Goal: Information Seeking & Learning: Learn about a topic

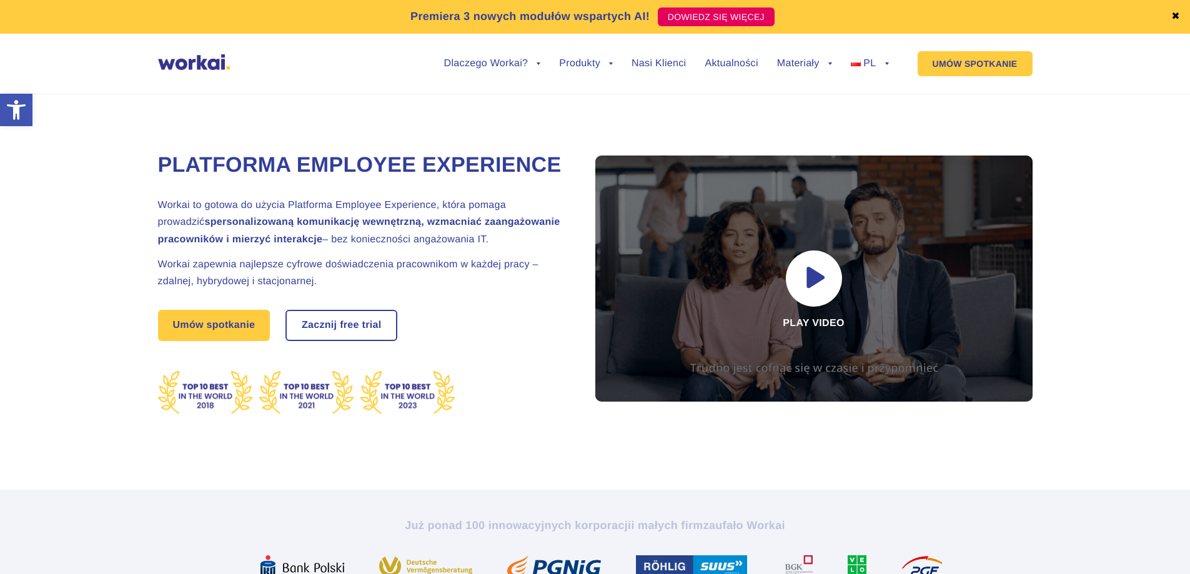
click at [168, 244] on strong "spersonalizowaną komunikację wewnętrzną, wzmacniać zaangażowanie pracowników i …" at bounding box center [359, 230] width 402 height 27
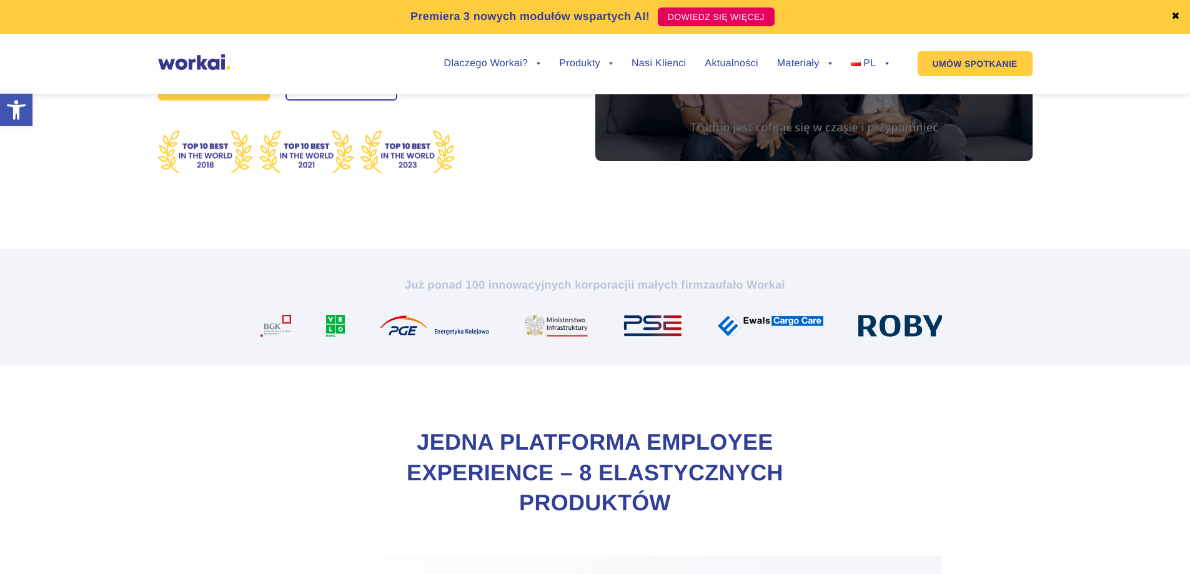
scroll to position [312, 0]
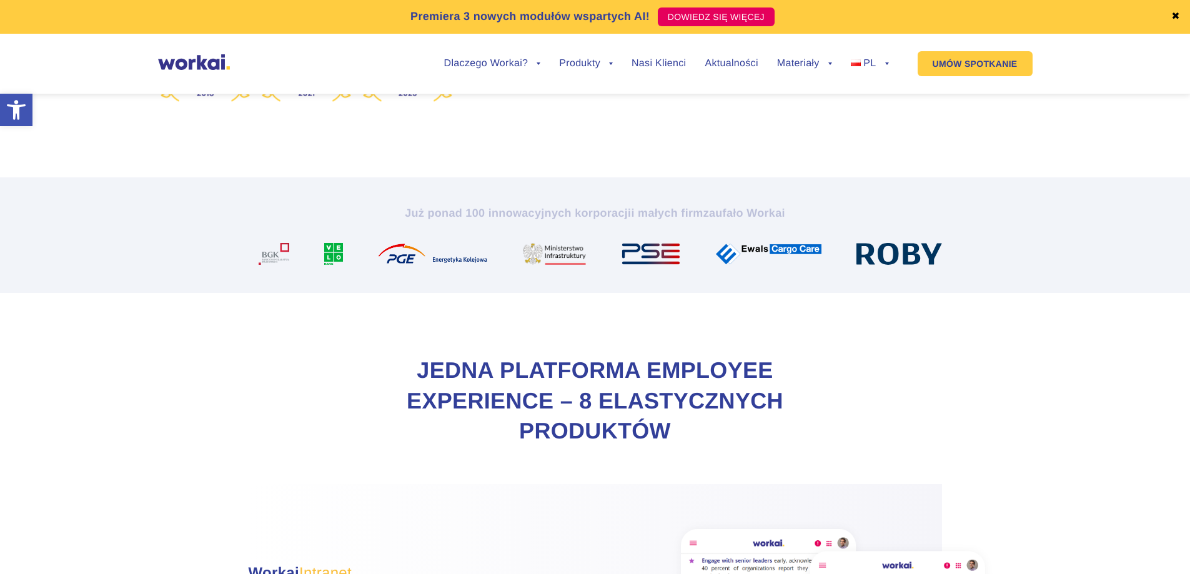
drag, startPoint x: 583, startPoint y: 272, endPoint x: 739, endPoint y: 266, distance: 155.7
click at [739, 265] on div "Już ponad 100 innowacyjnych korporacji i małych firm zaufało Workai" at bounding box center [596, 235] width 694 height 59
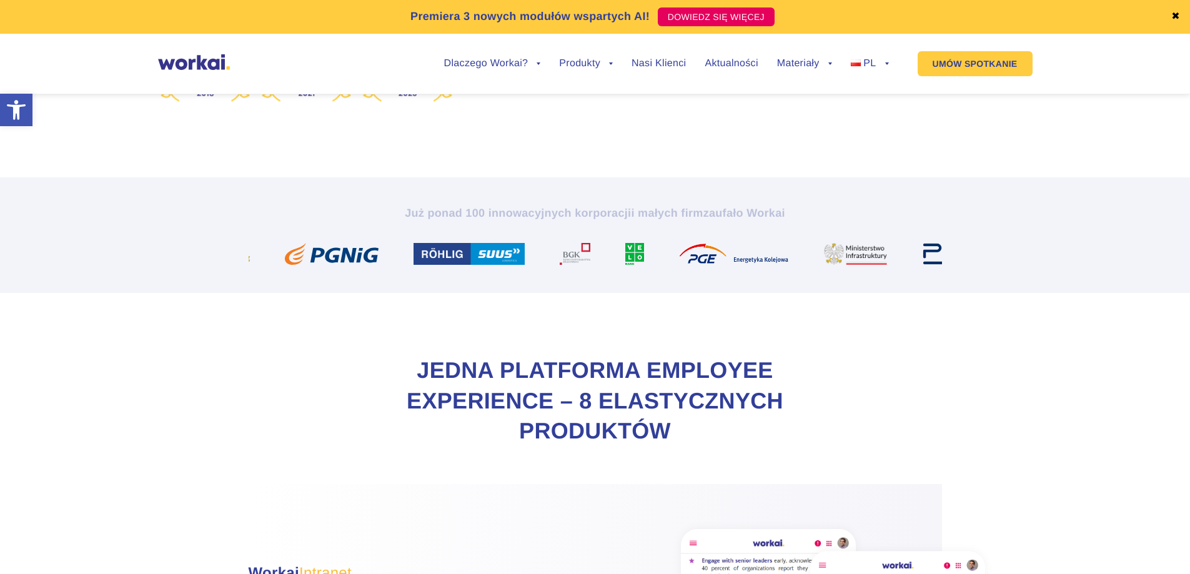
drag, startPoint x: 478, startPoint y: 287, endPoint x: 894, endPoint y: 257, distance: 416.7
click at [890, 258] on div "Już ponad 100 innowacyjnych korporacji i małych firm zaufało Workai" at bounding box center [596, 235] width 694 height 59
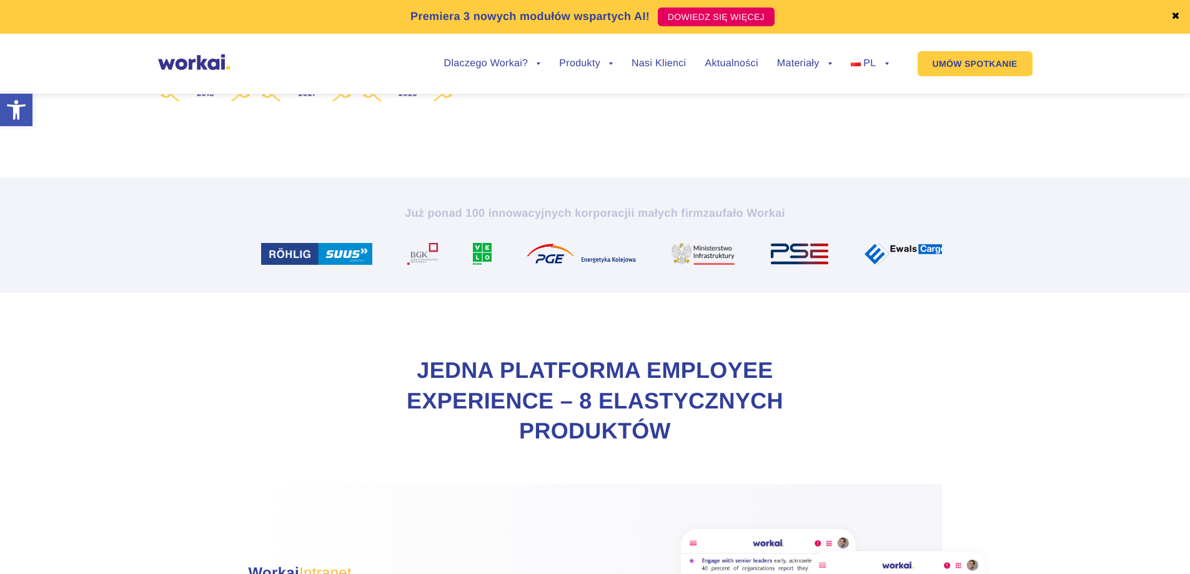
drag, startPoint x: 309, startPoint y: 288, endPoint x: 682, endPoint y: 262, distance: 373.3
click at [614, 265] on div "Już ponad 100 innowacyjnych korporacji i małych firm zaufało Workai" at bounding box center [596, 235] width 694 height 59
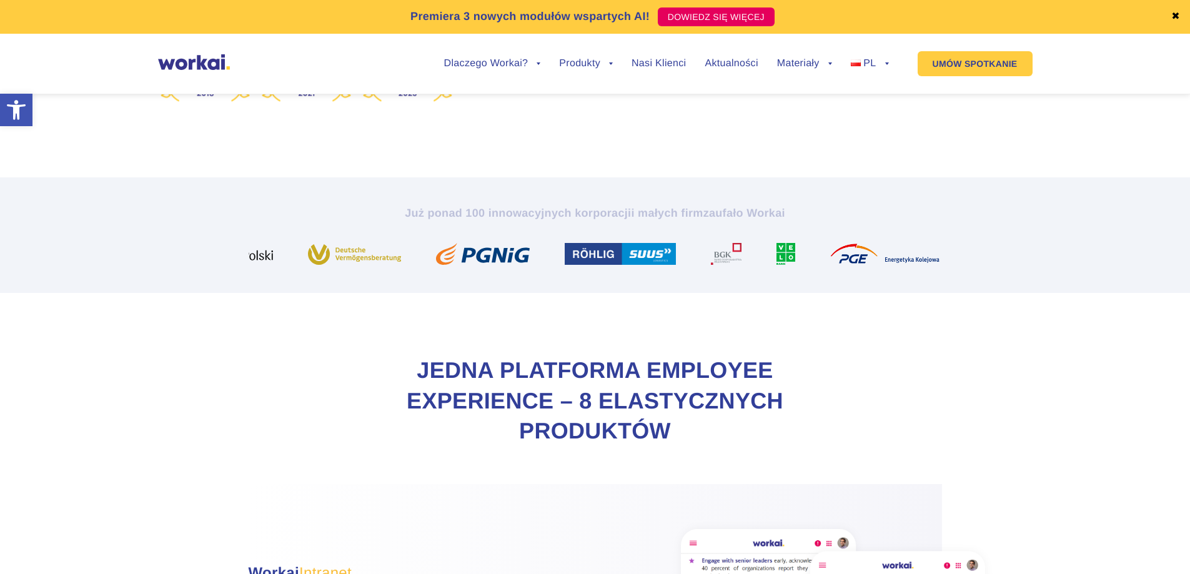
drag, startPoint x: 426, startPoint y: 279, endPoint x: 566, endPoint y: 271, distance: 140.8
click at [552, 265] on div at bounding box center [488, 254] width 129 height 22
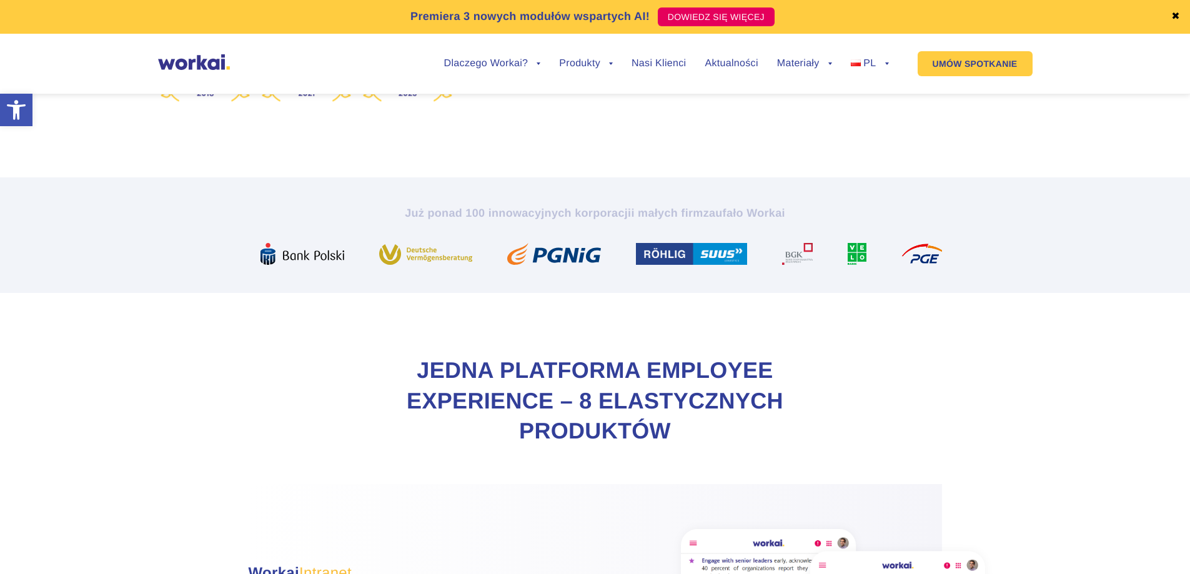
drag, startPoint x: 314, startPoint y: 277, endPoint x: 798, endPoint y: 249, distance: 485.1
click at [785, 249] on div "Już ponad 100 innowacyjnych korporacji i małych firm zaufało Workai" at bounding box center [596, 235] width 694 height 59
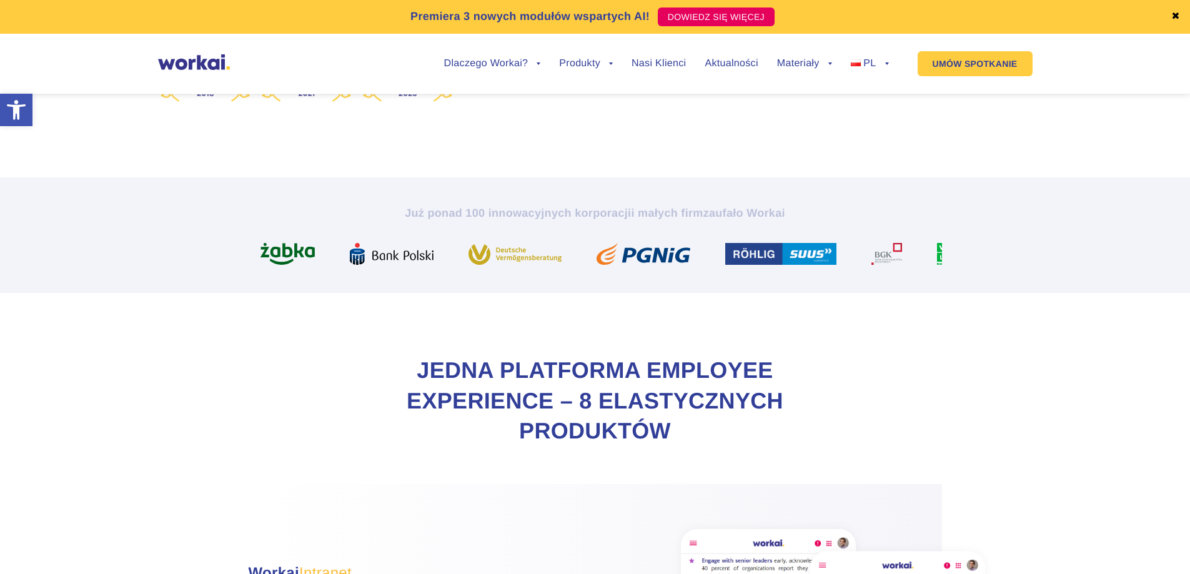
drag, startPoint x: 409, startPoint y: 279, endPoint x: 834, endPoint y: 266, distance: 425.1
click at [834, 265] on div "Już ponad 100 innowacyjnych korporacji i małych firm zaufało Workai" at bounding box center [596, 235] width 694 height 59
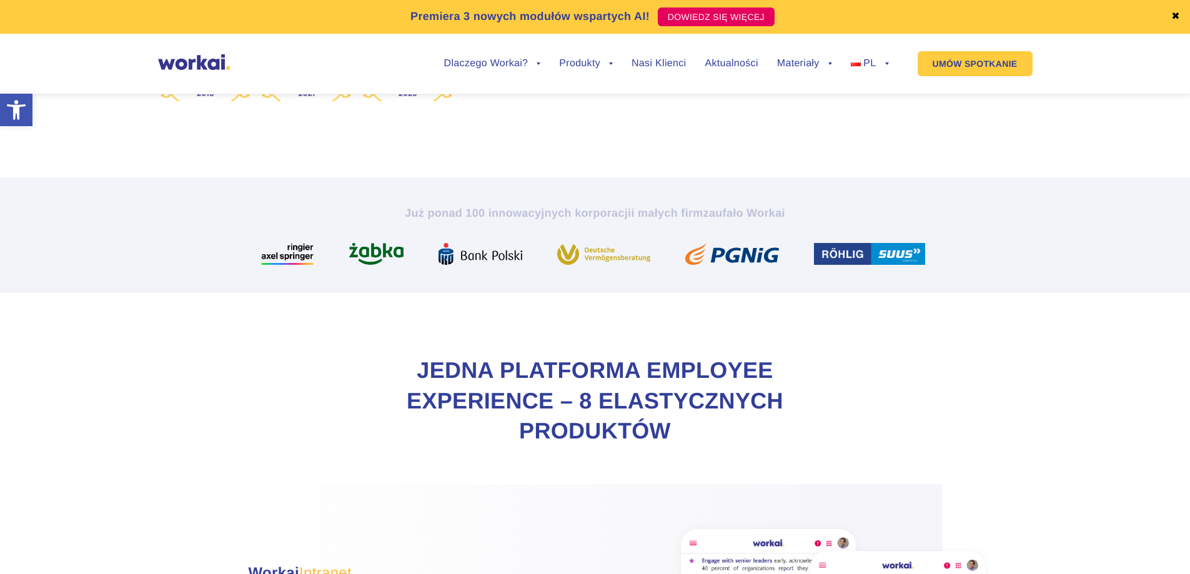
drag, startPoint x: 375, startPoint y: 286, endPoint x: 969, endPoint y: 255, distance: 595.1
click at [969, 255] on section "Już ponad 100 innowacyjnych korporacji i małych firm zaufało Workai" at bounding box center [595, 235] width 1190 height 116
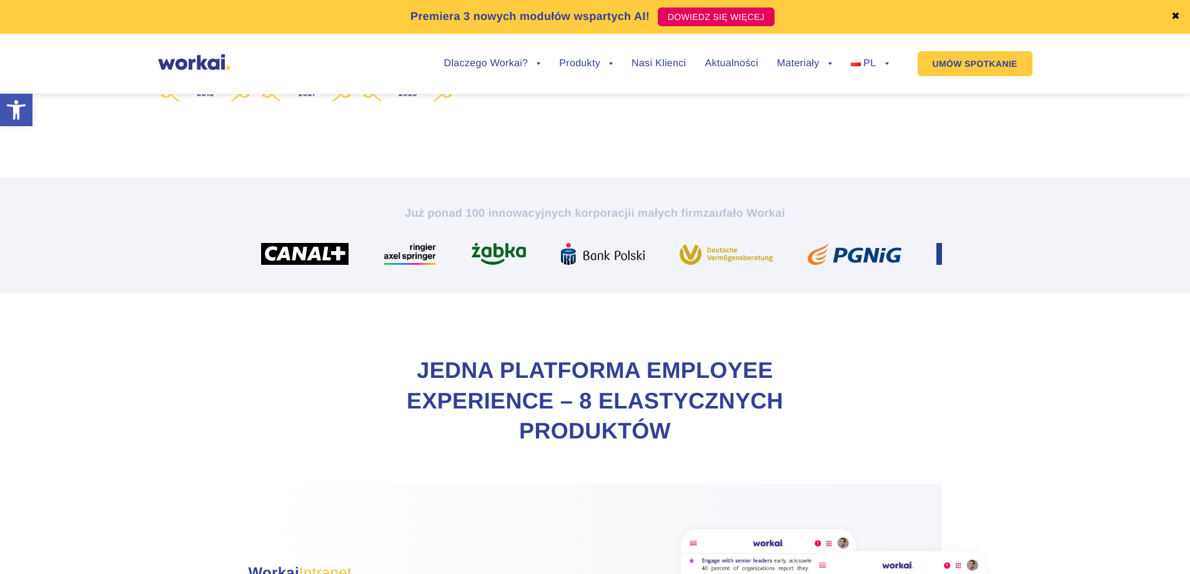
drag, startPoint x: 301, startPoint y: 287, endPoint x: 785, endPoint y: 248, distance: 486.5
click at [780, 246] on div "Już ponad 100 innowacyjnych korporacji i małych firm zaufało Workai" at bounding box center [596, 235] width 694 height 59
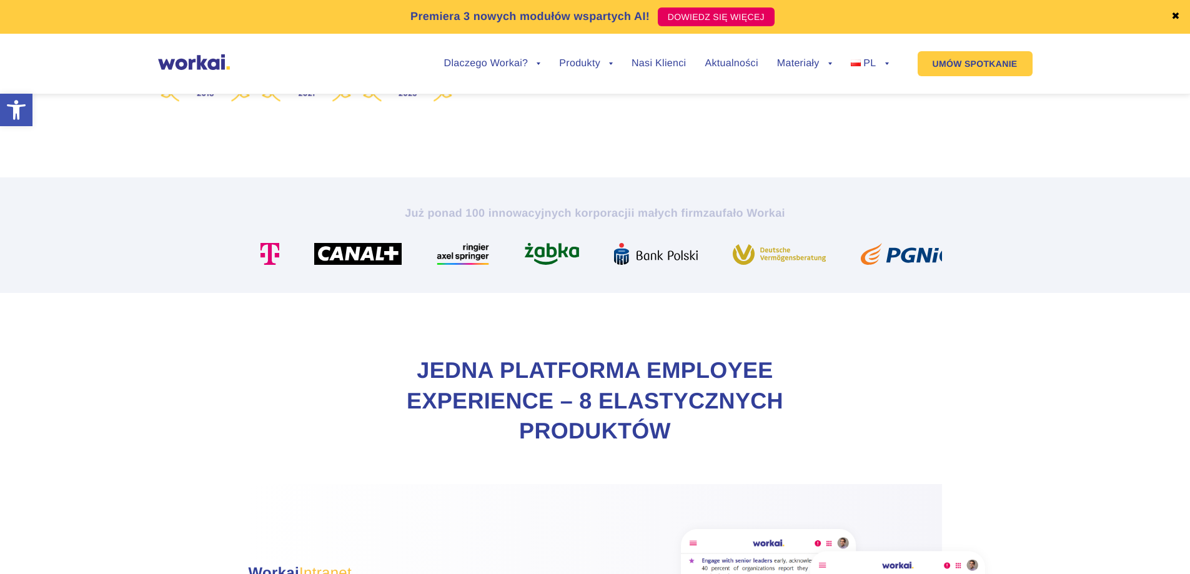
drag, startPoint x: 301, startPoint y: 288, endPoint x: 913, endPoint y: 261, distance: 613.0
click at [913, 261] on div "Już ponad 100 innowacyjnych korporacji i małych firm zaufało Workai" at bounding box center [596, 235] width 694 height 59
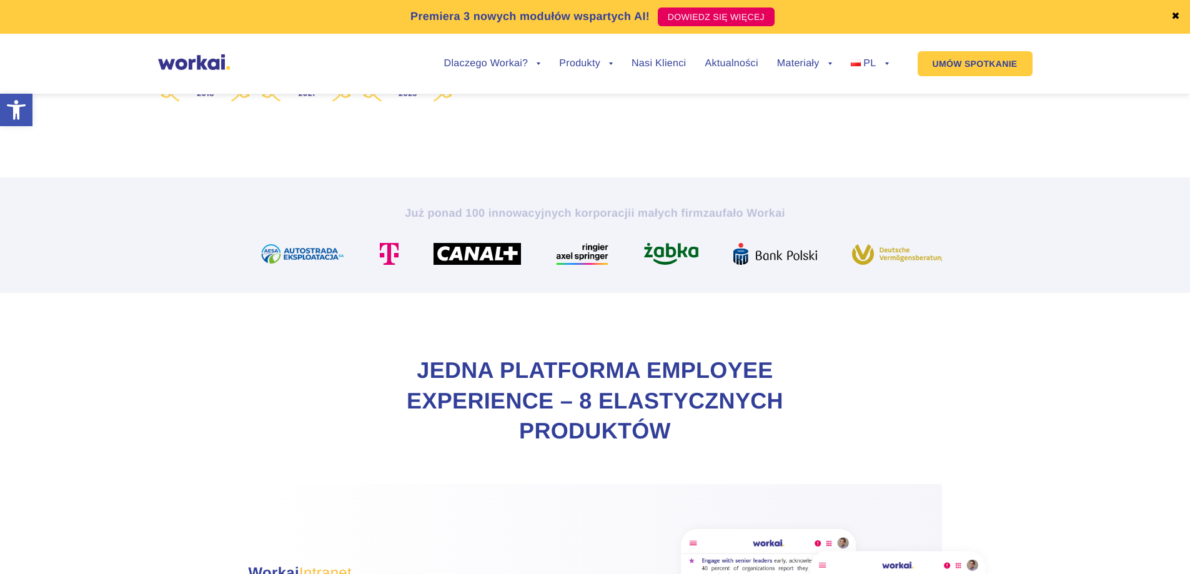
drag, startPoint x: 296, startPoint y: 286, endPoint x: 758, endPoint y: 282, distance: 461.8
click at [964, 266] on section "Już ponad 100 innowacyjnych korporacji i małych firm zaufało Workai" at bounding box center [595, 235] width 1190 height 116
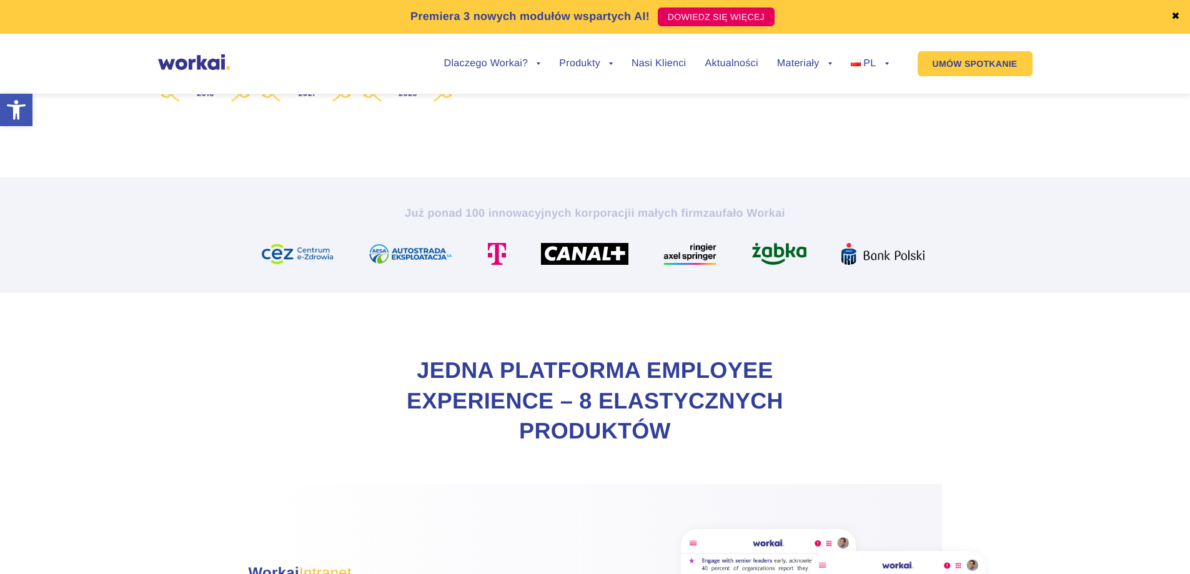
drag, startPoint x: 270, startPoint y: 272, endPoint x: 669, endPoint y: 265, distance: 399.3
click at [723, 261] on div "Już ponad 100 innowacyjnych korporacji i małych firm zaufało Workai" at bounding box center [596, 235] width 694 height 59
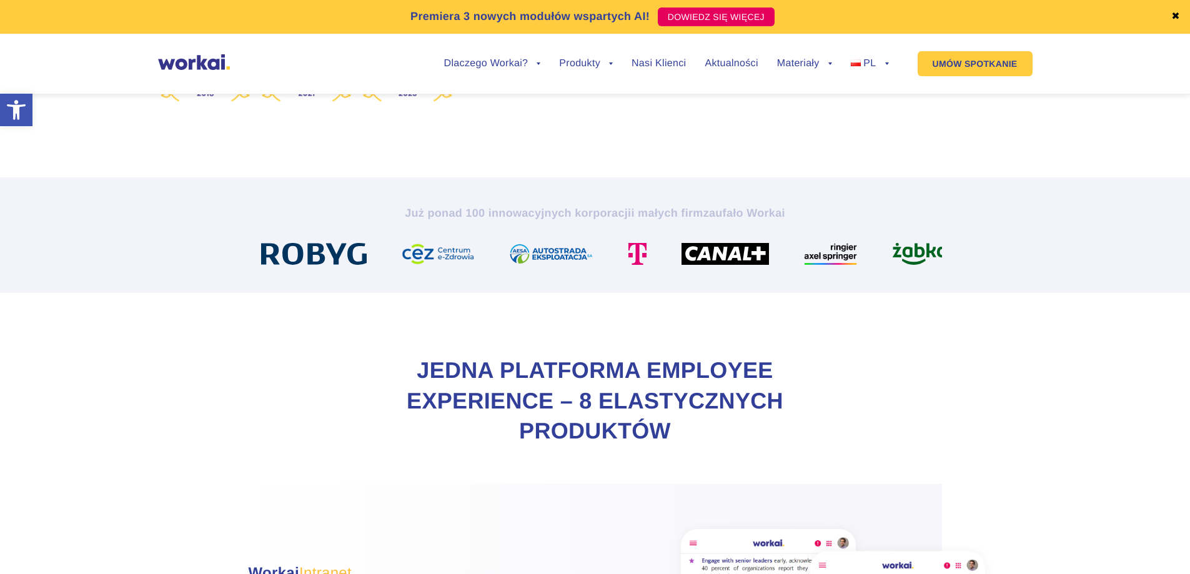
drag, startPoint x: 310, startPoint y: 282, endPoint x: 812, endPoint y: 261, distance: 502.2
click at [812, 261] on div "Już ponad 100 innowacyjnych korporacji i małych firm zaufało Workai" at bounding box center [596, 235] width 694 height 59
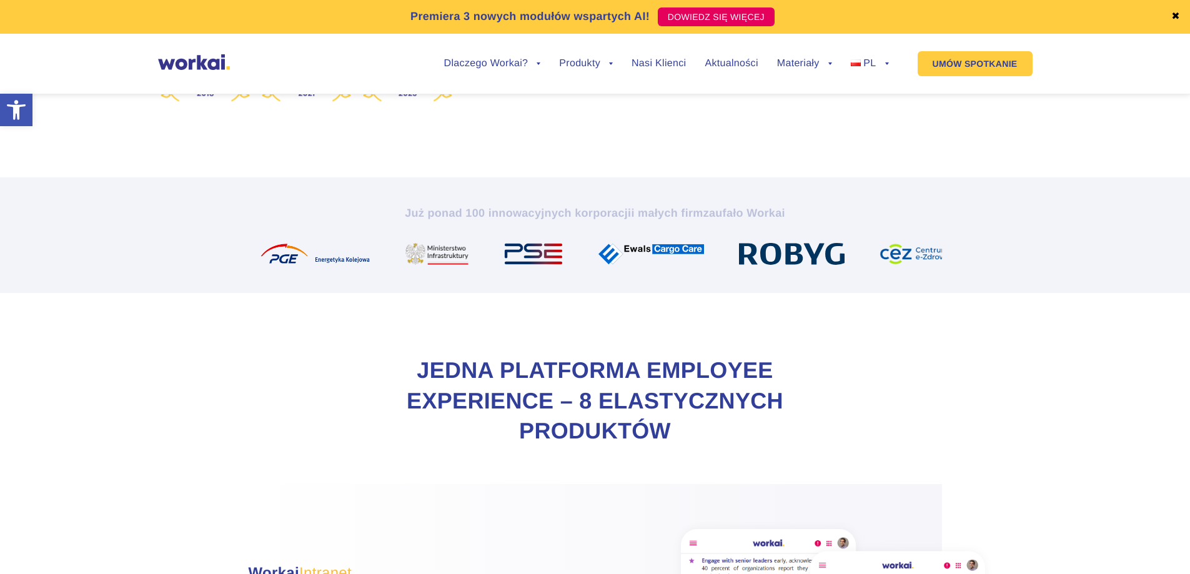
drag, startPoint x: 299, startPoint y: 489, endPoint x: 309, endPoint y: 462, distance: 29.3
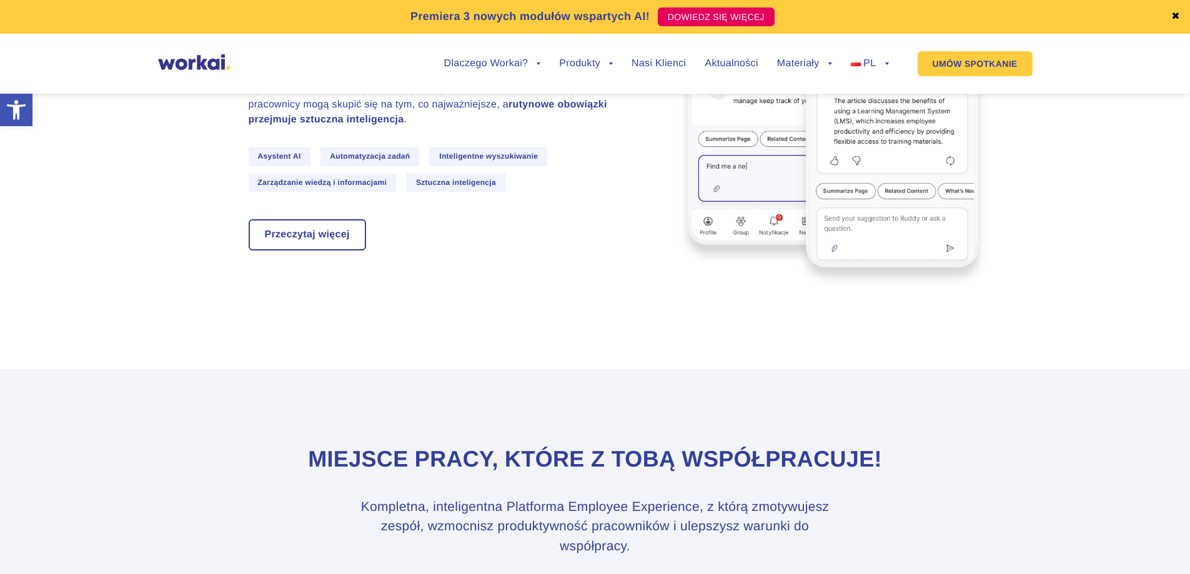
scroll to position [4374, 0]
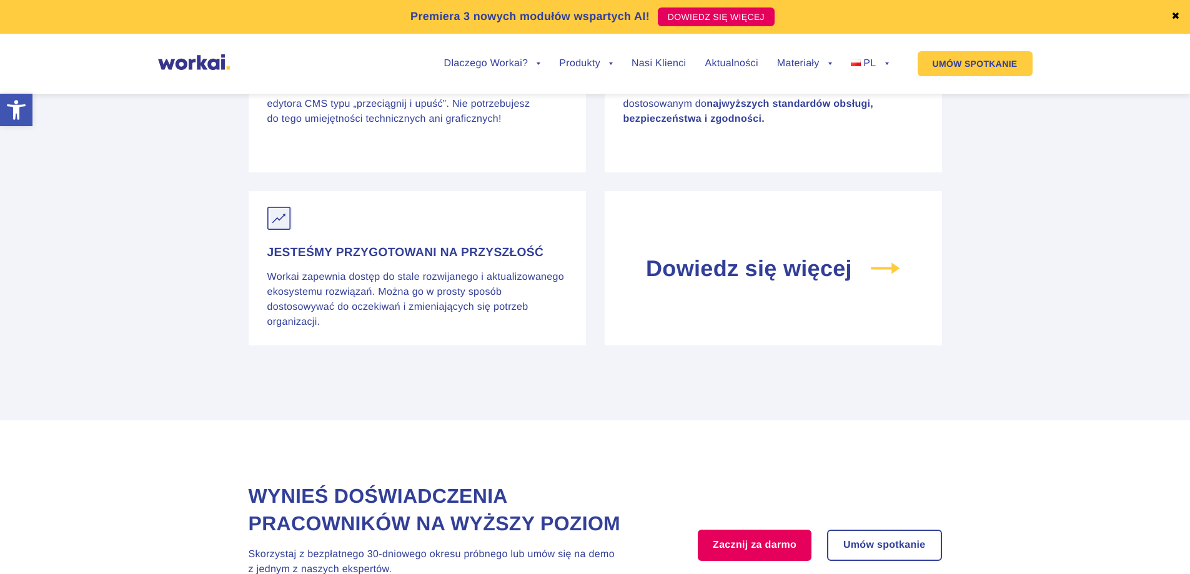
drag, startPoint x: 416, startPoint y: 429, endPoint x: 181, endPoint y: 424, distance: 235.6
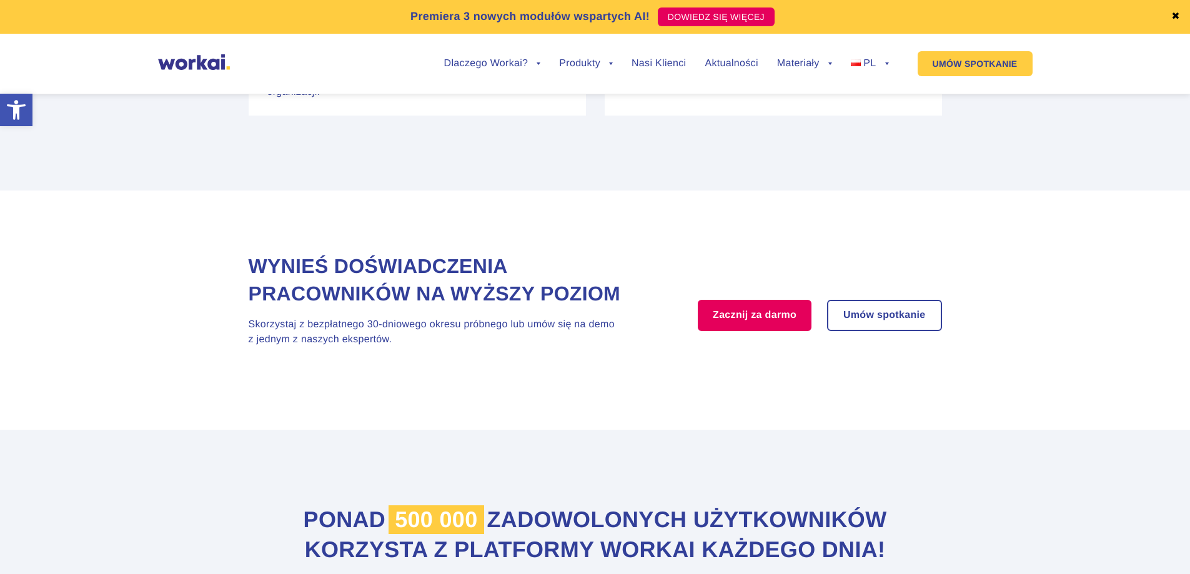
scroll to position [5311, 0]
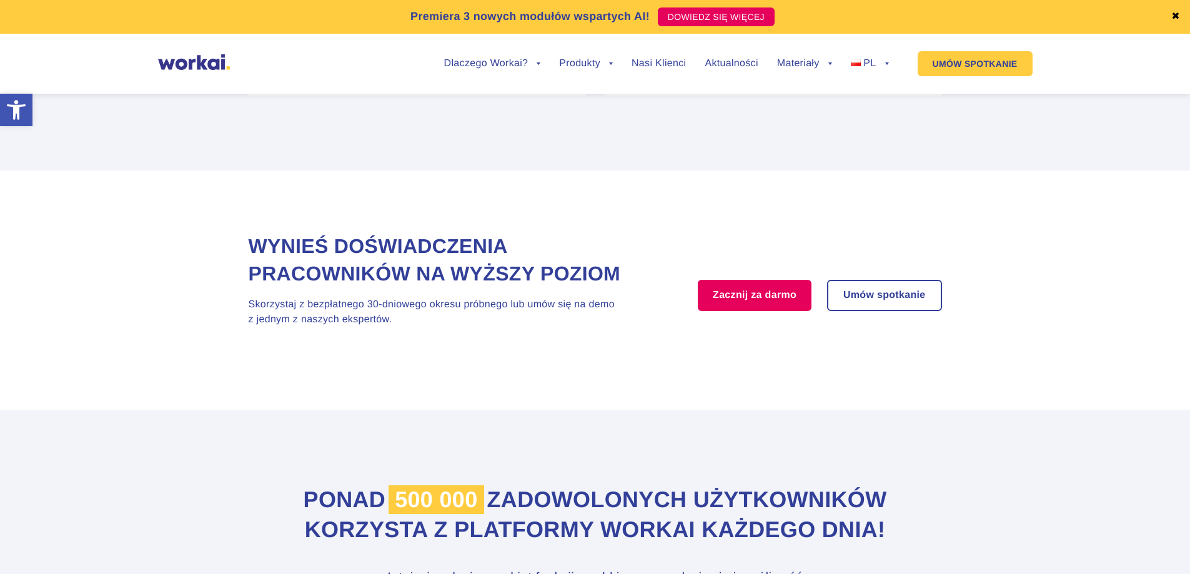
click at [354, 347] on div "Wynieś doświadczenia pracowników na wyższy poziom Skorzystaj z bezpłatnego 30-d…" at bounding box center [442, 290] width 387 height 114
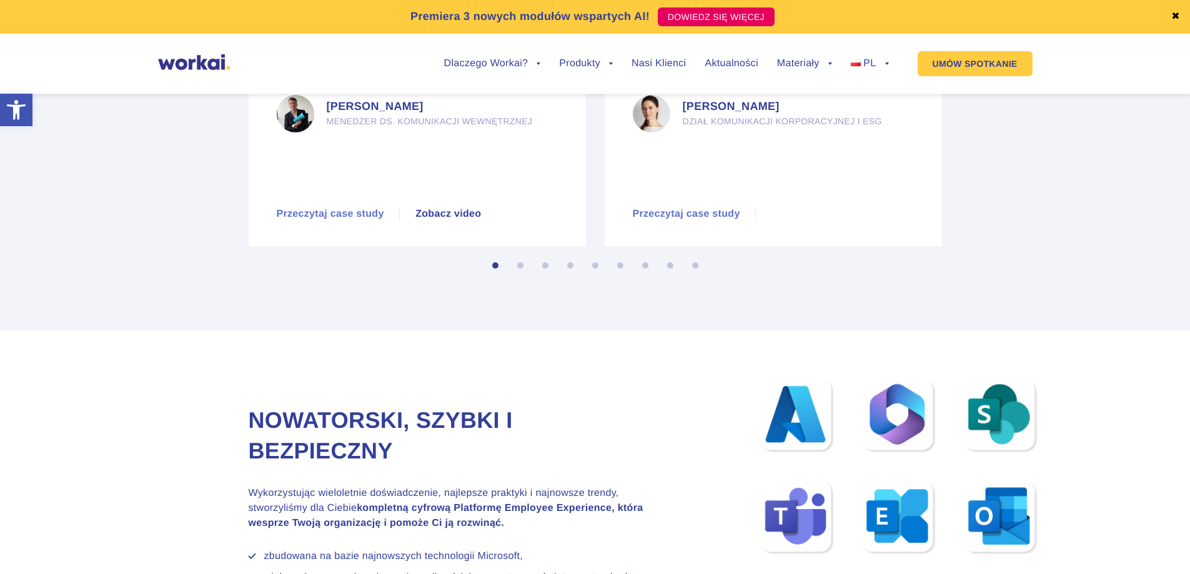
scroll to position [6124, 0]
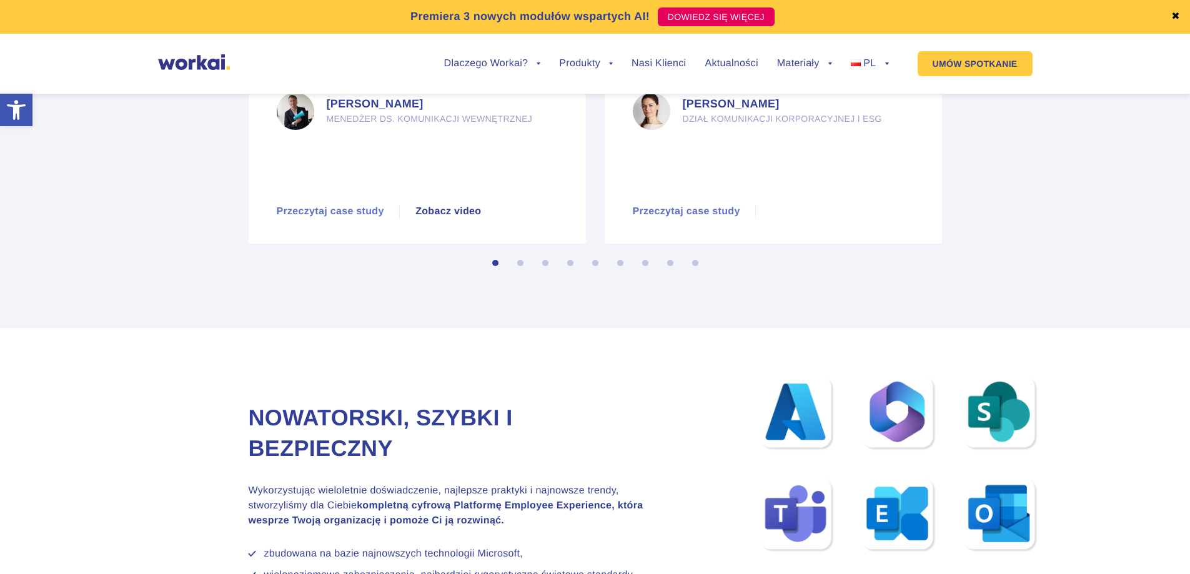
click at [446, 329] on section "Previous Poprawa obsługi klienta Komunikacja z pracownikami i między pracownika…" at bounding box center [595, 82] width 1190 height 494
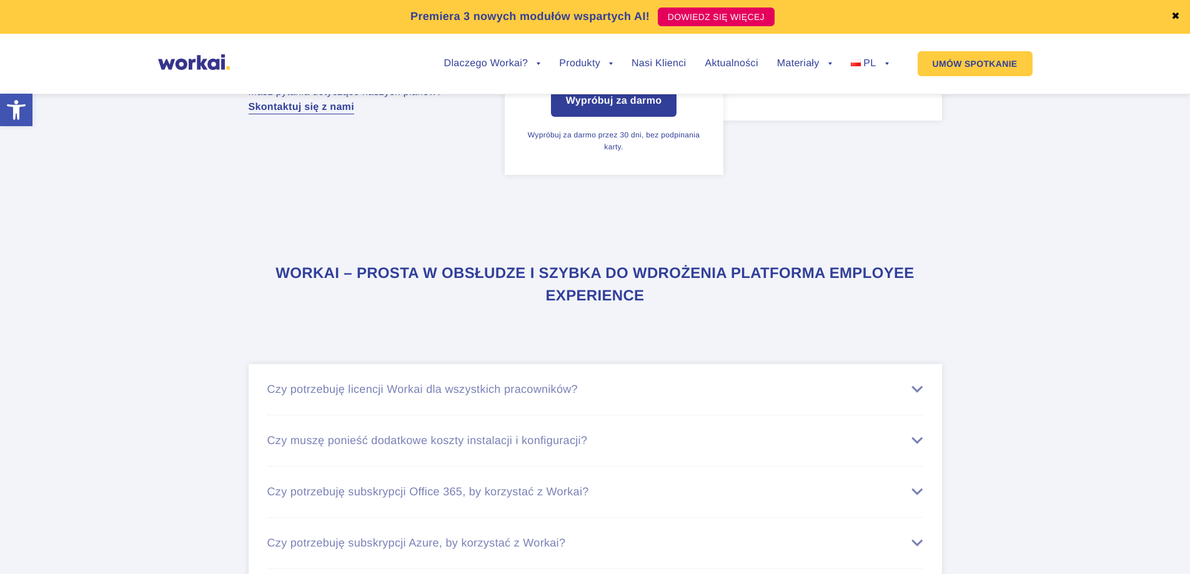
scroll to position [7436, 0]
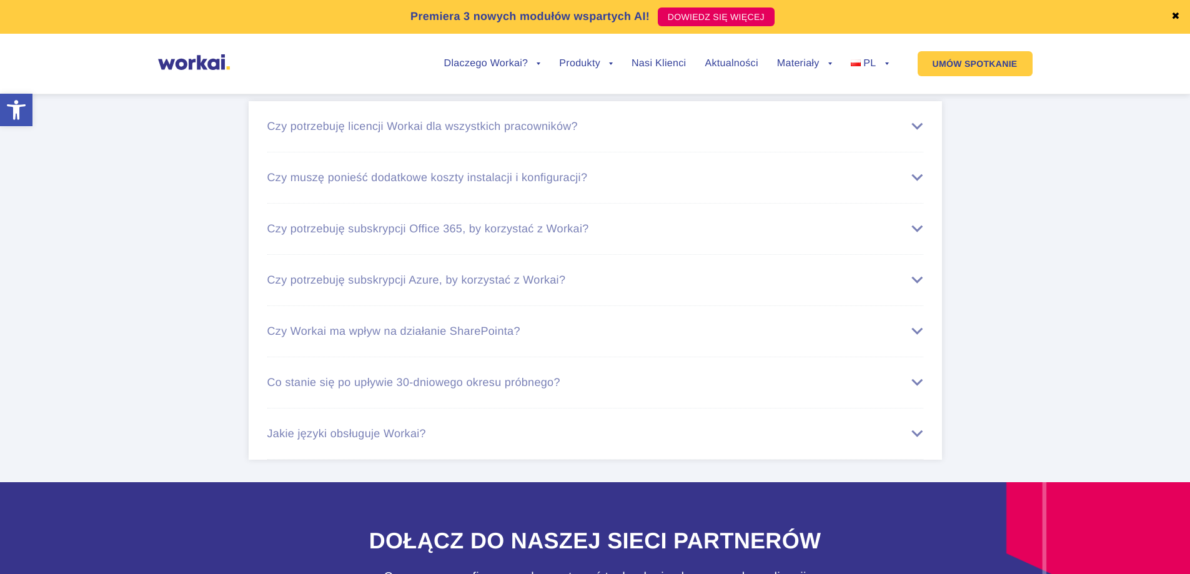
click at [303, 338] on div "Czy Workai ma wpływ na działanie SharePointa?" at bounding box center [595, 331] width 656 height 13
